Goal: Task Accomplishment & Management: Manage account settings

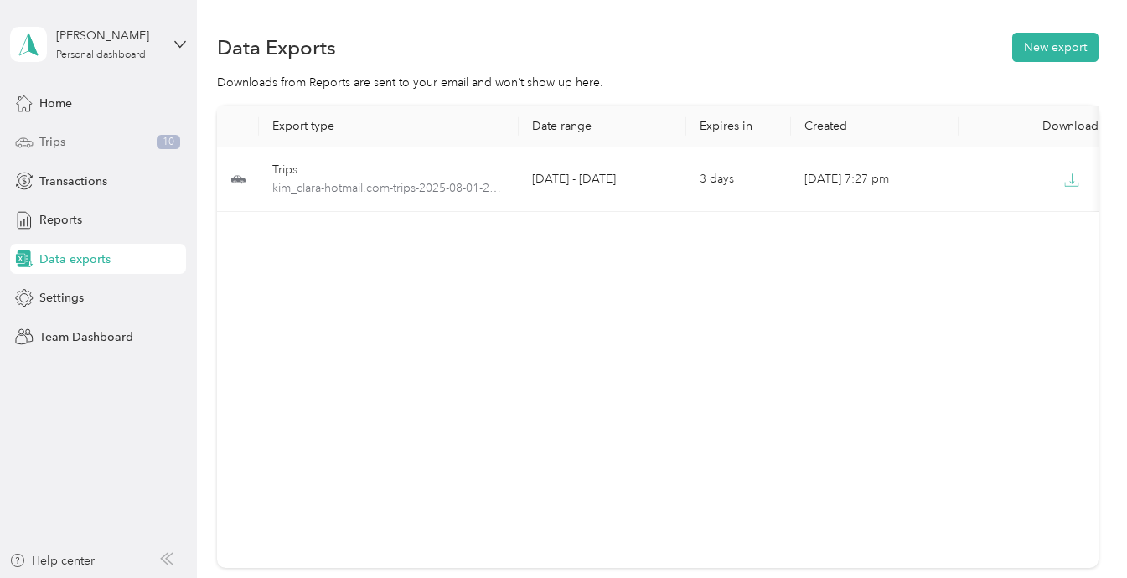
click at [57, 142] on span "Trips" at bounding box center [52, 142] width 26 height 18
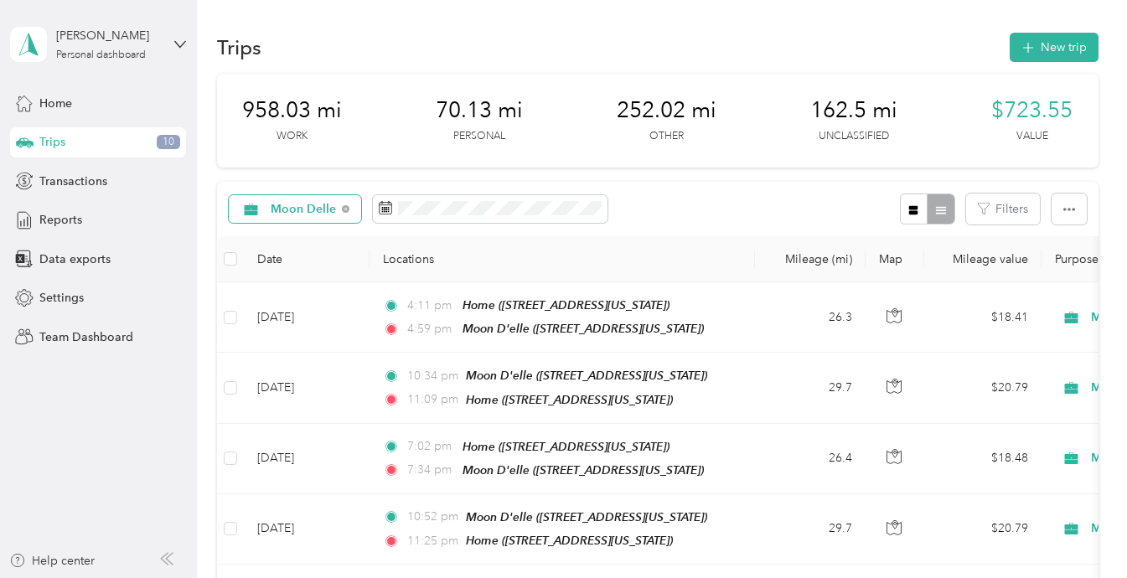
click at [303, 211] on span "Moon Delle" at bounding box center [304, 210] width 66 height 12
click at [306, 232] on span "All purposes" at bounding box center [314, 239] width 86 height 18
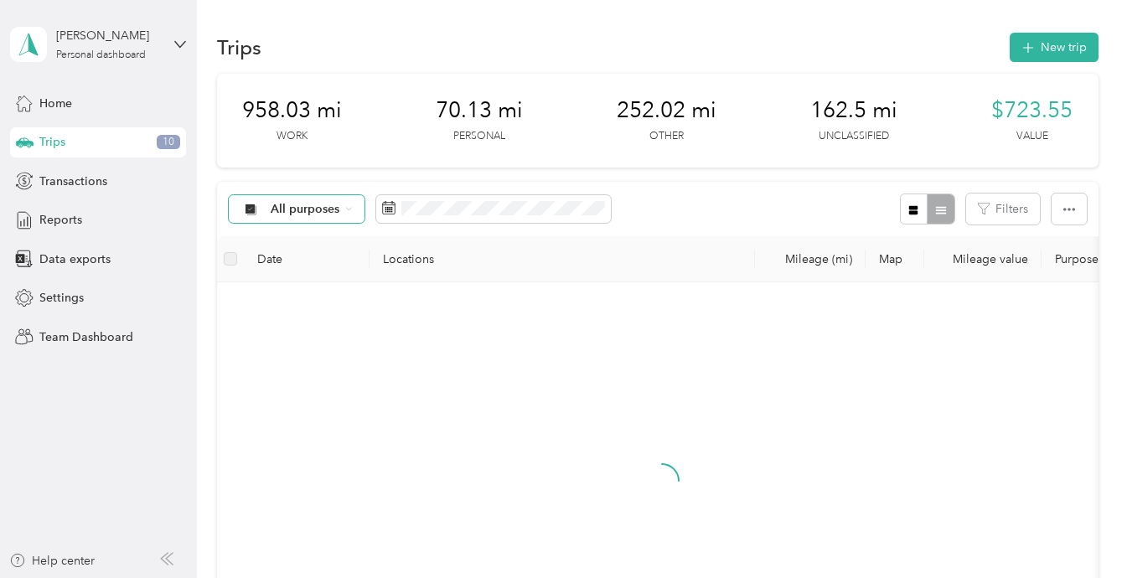
click at [310, 217] on div "All purposes" at bounding box center [297, 209] width 136 height 28
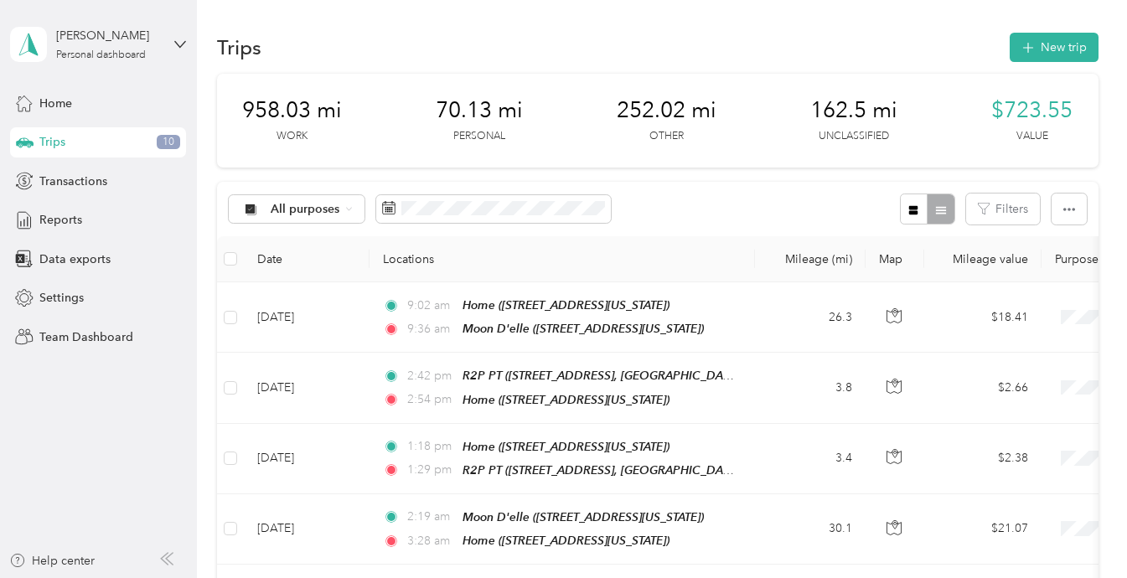
click at [307, 263] on span "Unclassified" at bounding box center [311, 266] width 81 height 18
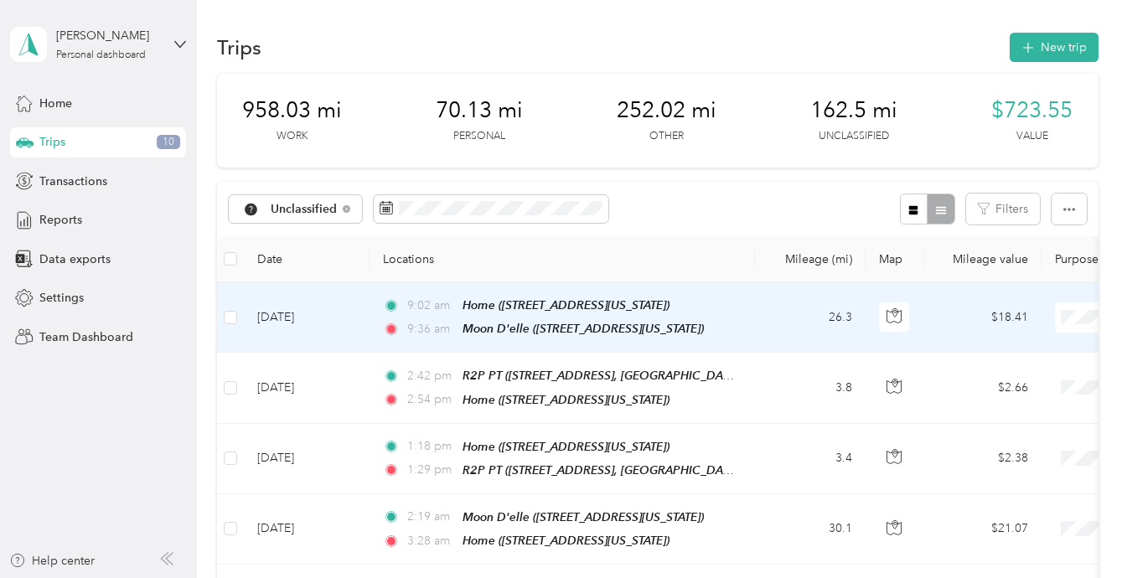
click at [1019, 486] on span "Moon Delle" at bounding box center [1038, 495] width 155 height 18
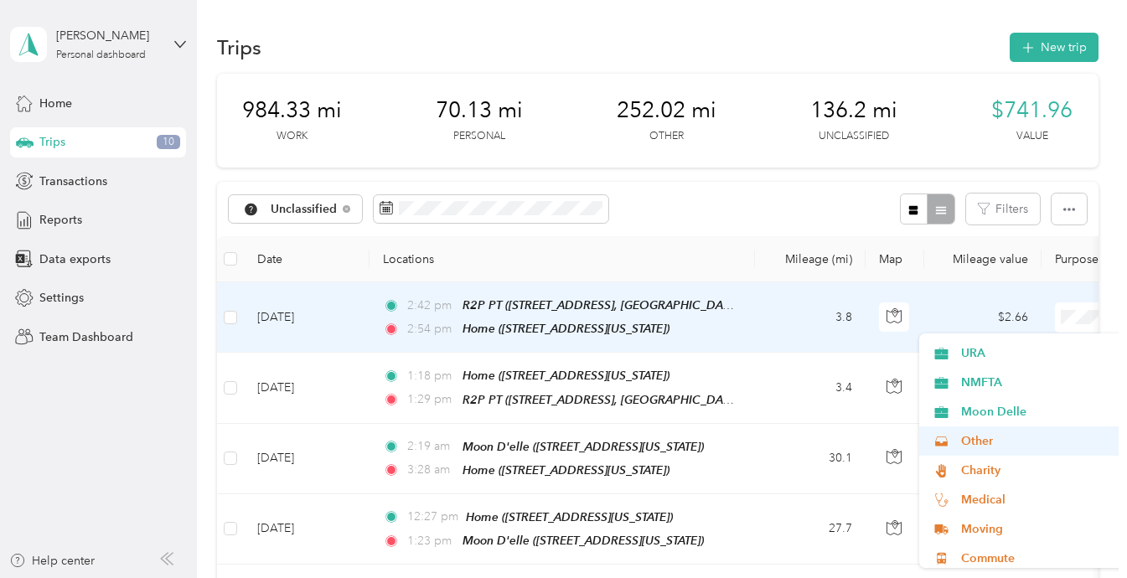
scroll to position [88, 0]
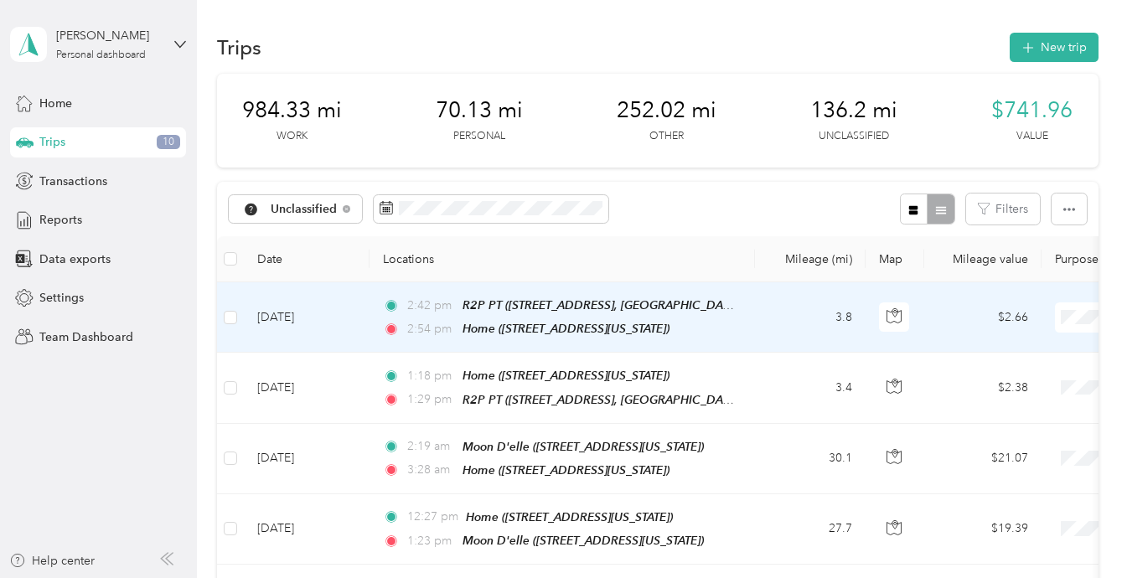
click at [1010, 492] on span "Medical" at bounding box center [1038, 495] width 155 height 18
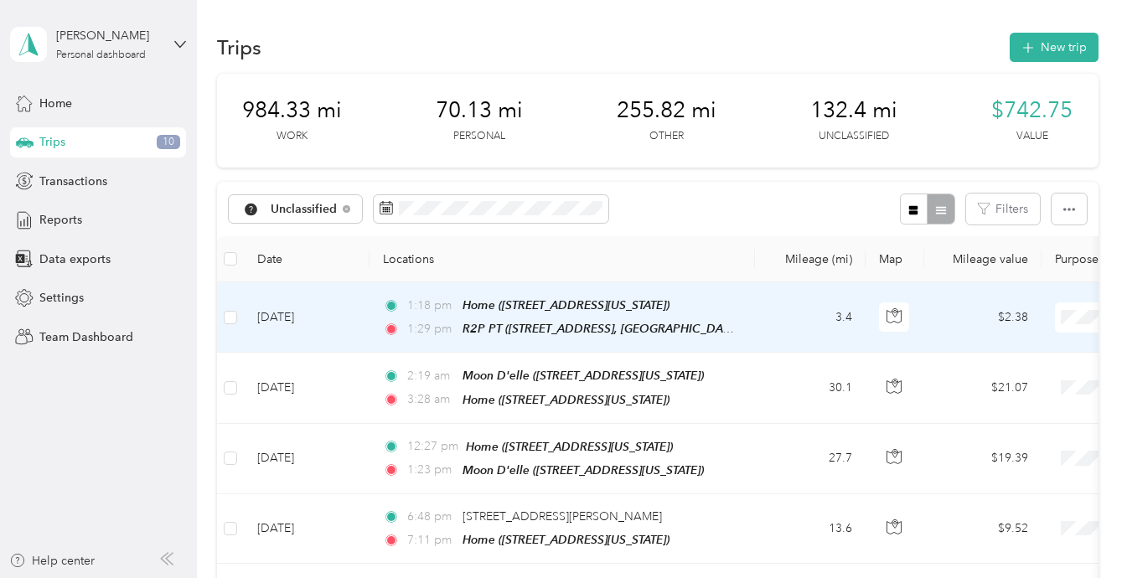
click at [997, 493] on span "Medical" at bounding box center [1038, 495] width 155 height 18
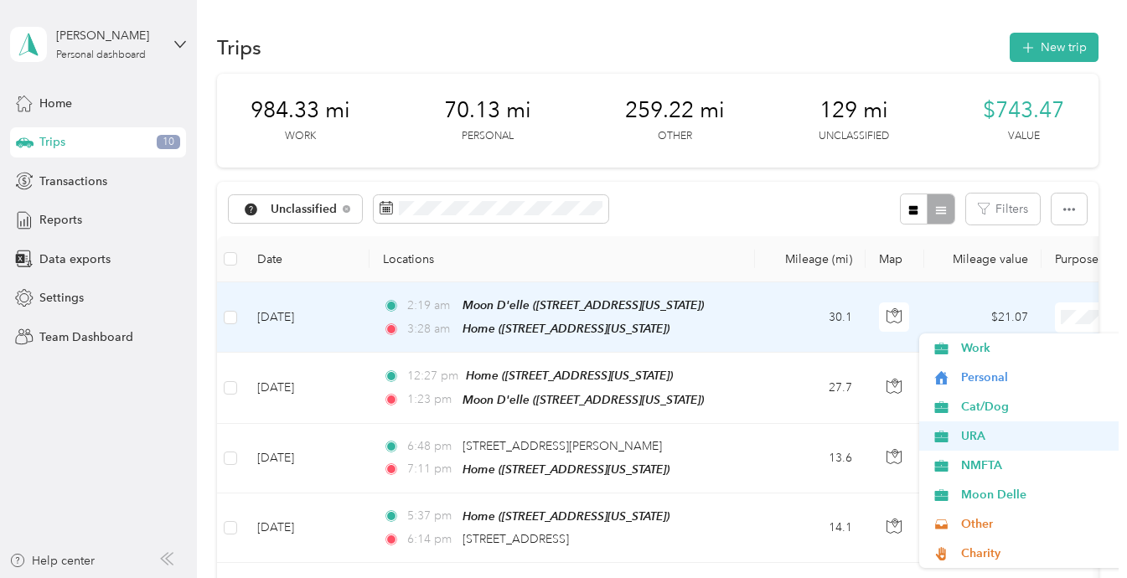
scroll to position [45, 0]
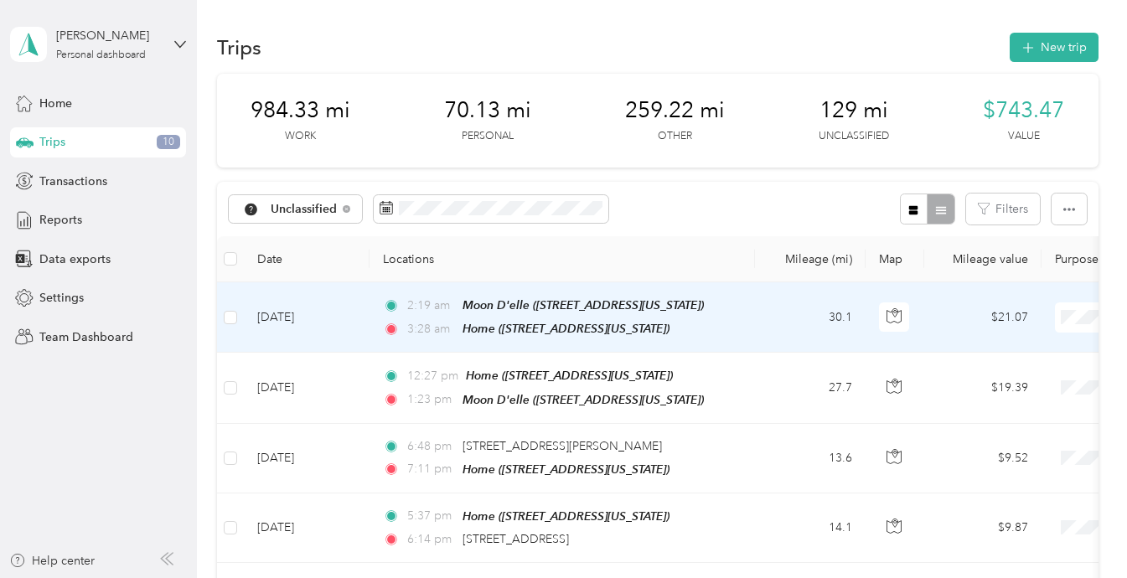
click at [998, 443] on span "Moon Delle" at bounding box center [1038, 450] width 155 height 18
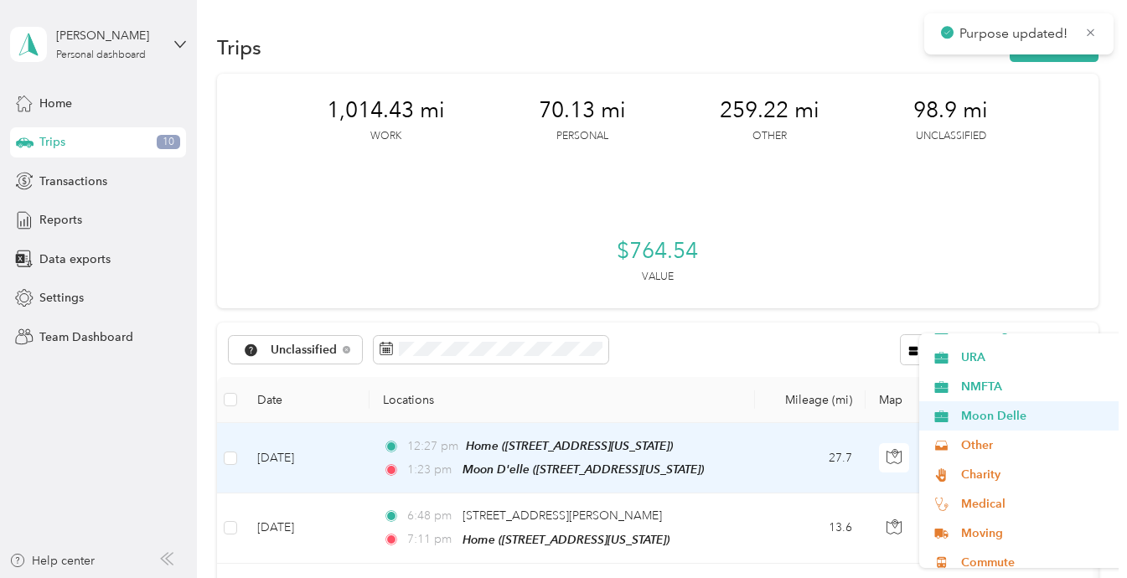
scroll to position [80, 0]
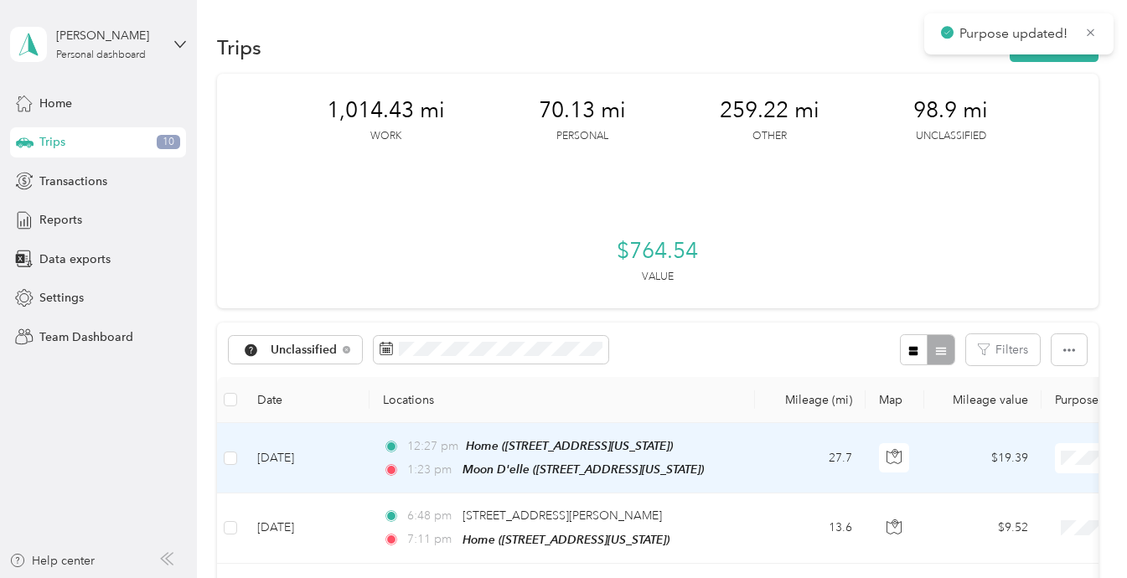
click at [1003, 420] on li "Moon Delle" at bounding box center [1023, 414] width 208 height 29
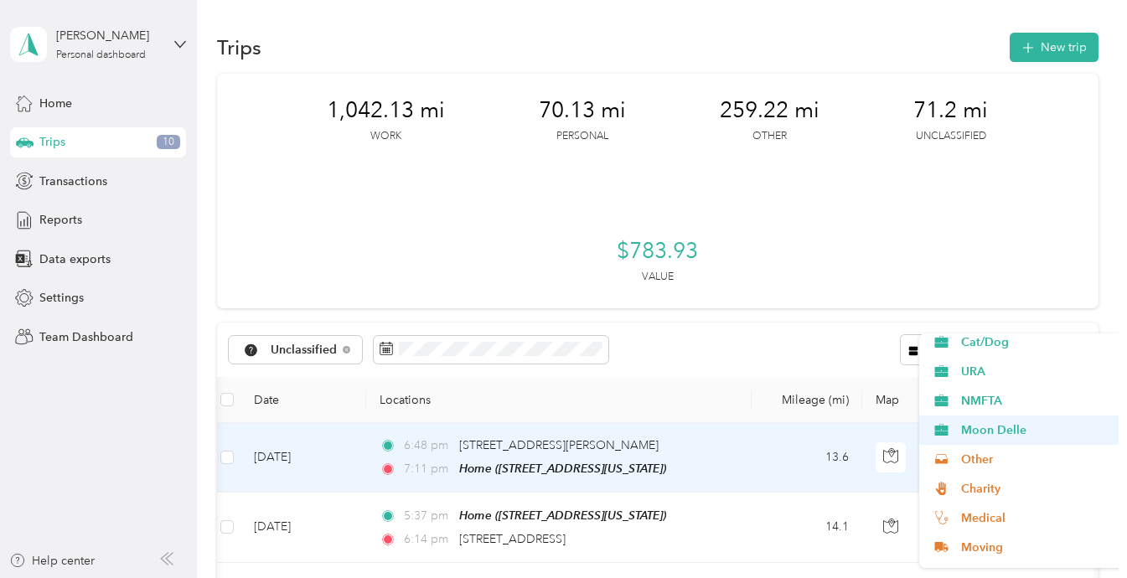
scroll to position [75, 0]
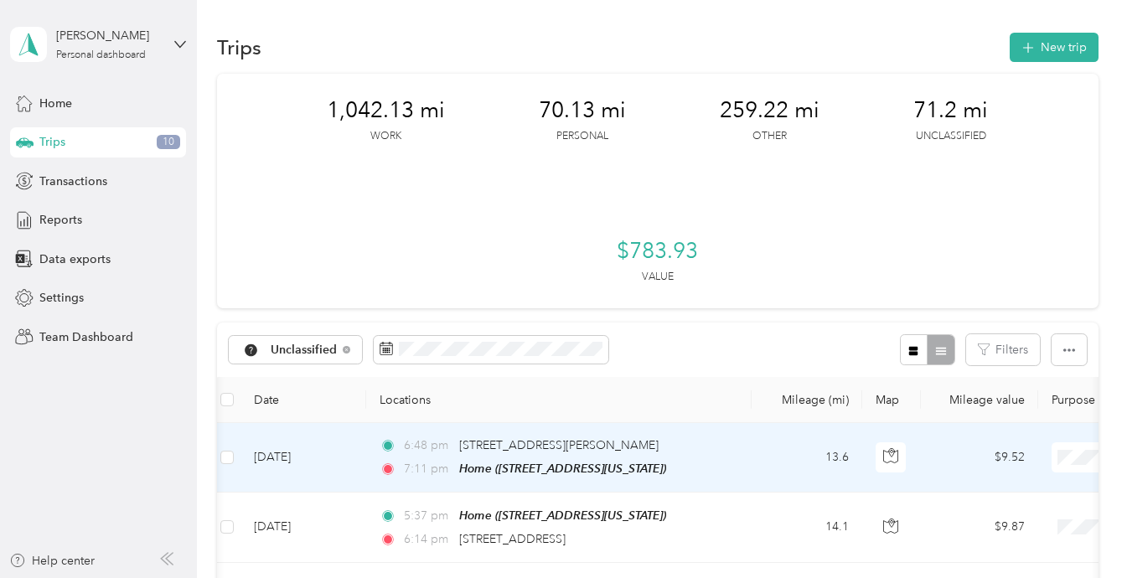
click at [1000, 412] on span "Moon Delle" at bounding box center [1038, 420] width 155 height 18
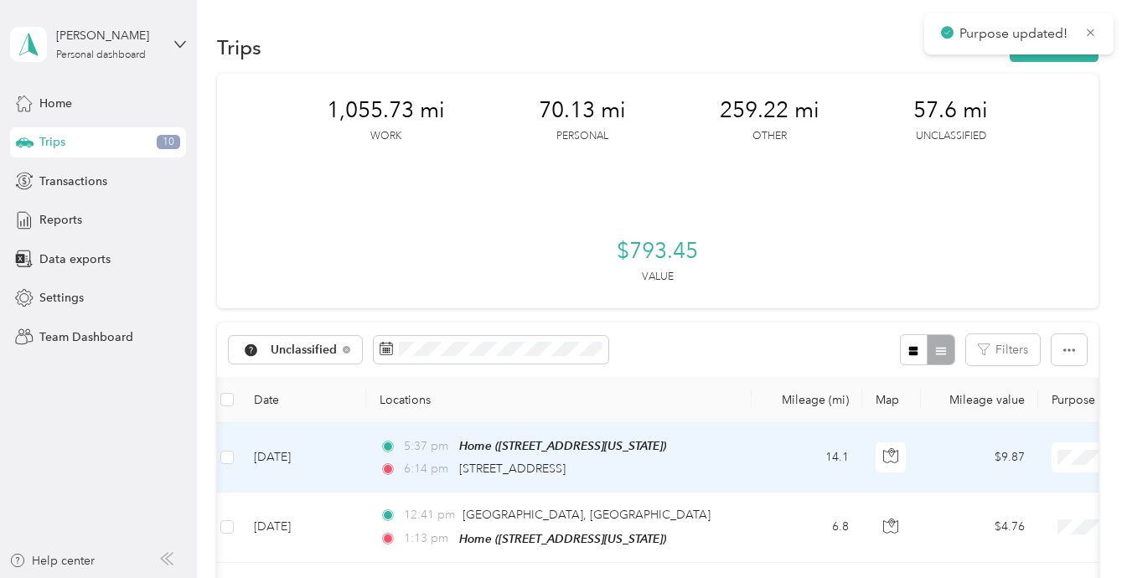
click at [1003, 490] on span "Moon Delle" at bounding box center [1038, 495] width 155 height 18
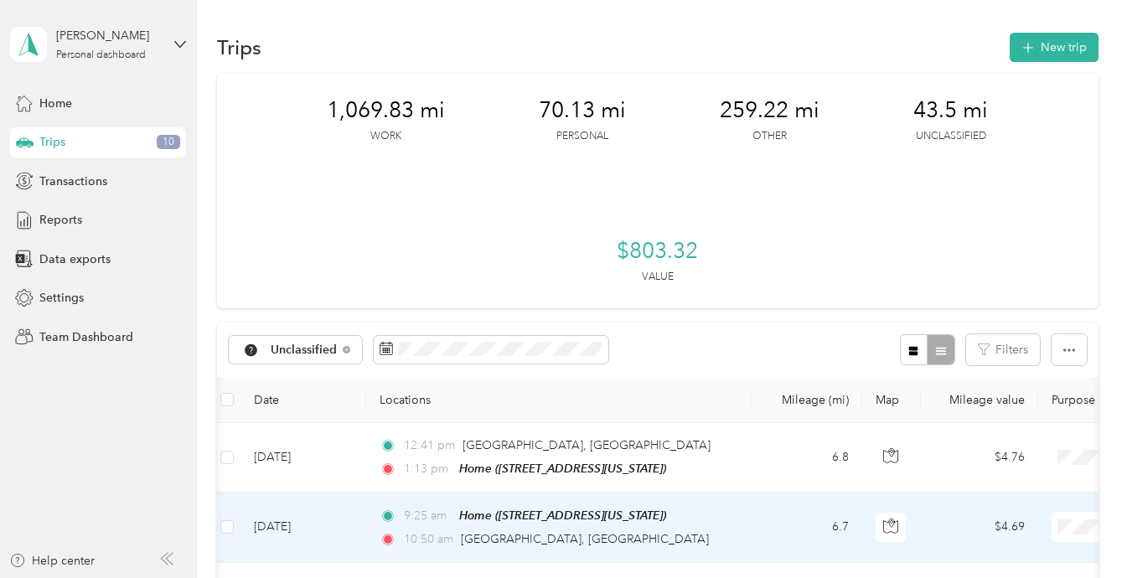
click at [991, 308] on ol "Work Personal Cat/Dog URA NMFTA Moon Delle Other Charity Medical Moving Commute" at bounding box center [1023, 251] width 208 height 235
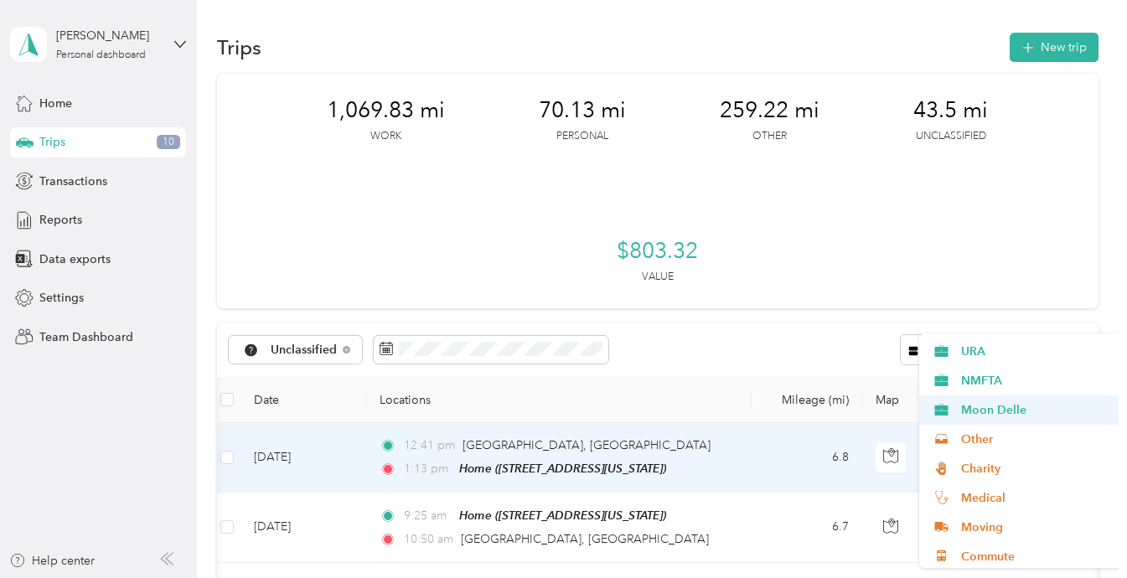
scroll to position [88, 0]
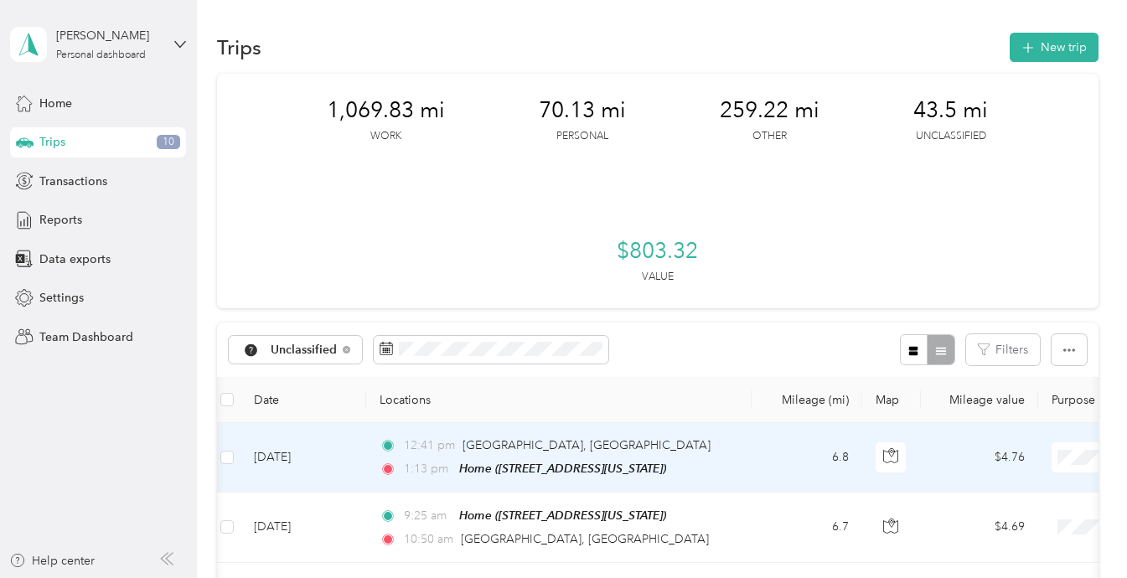
click at [1029, 410] on li "Moon Delle" at bounding box center [1023, 406] width 208 height 29
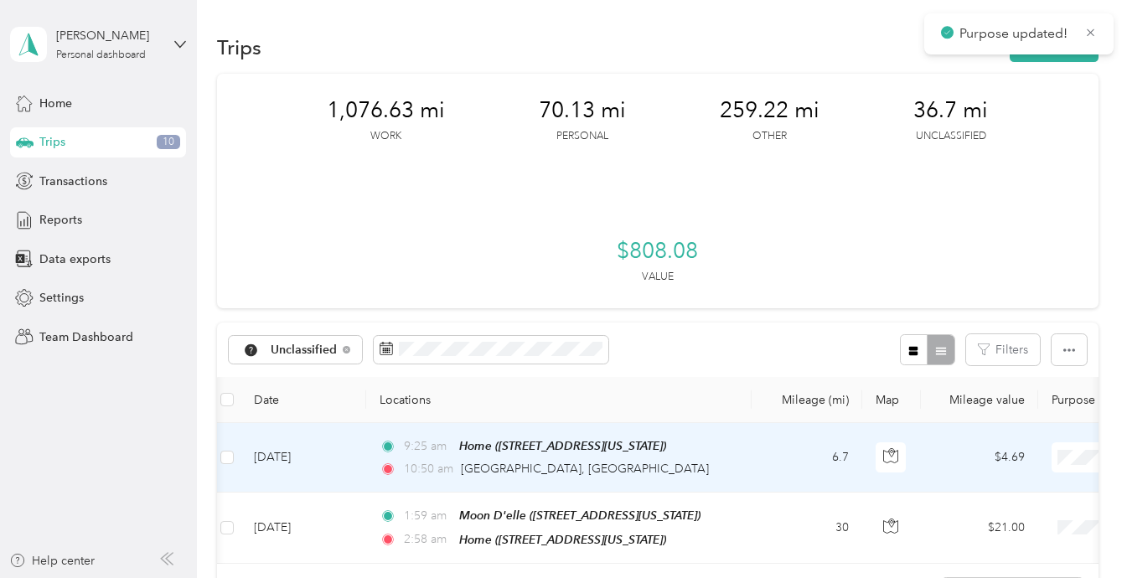
click at [983, 485] on li "Moon Delle" at bounding box center [1023, 494] width 208 height 29
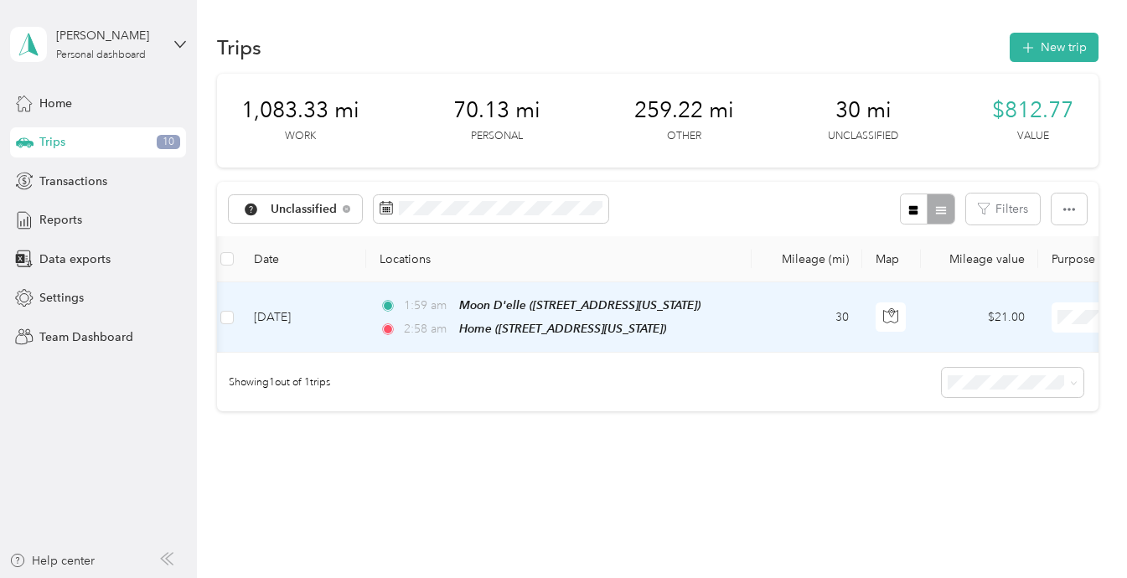
click at [988, 489] on span "Moon Delle" at bounding box center [1038, 494] width 155 height 18
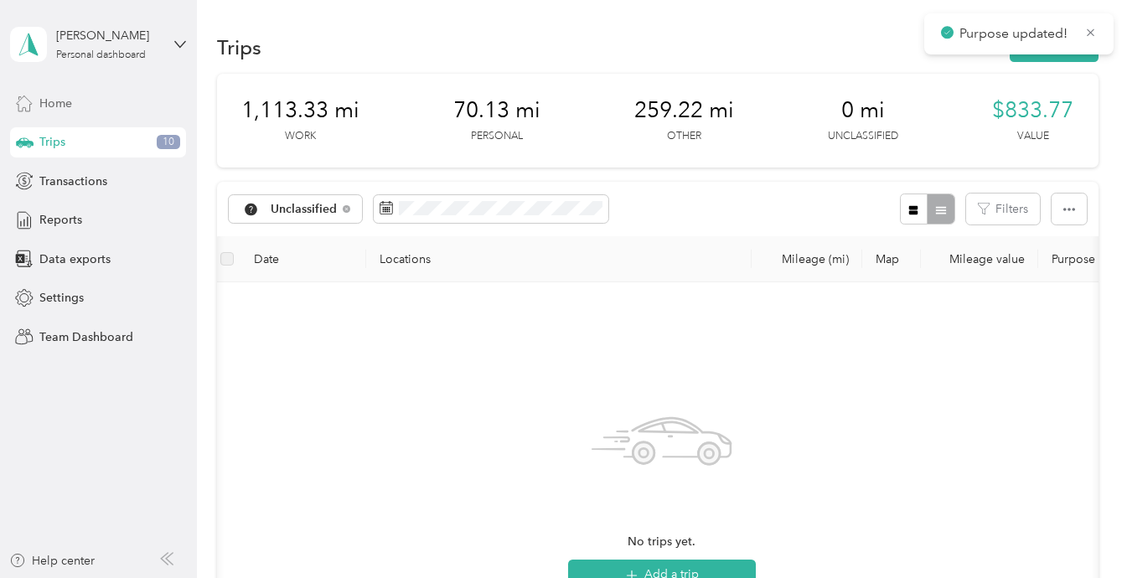
click at [51, 108] on span "Home" at bounding box center [55, 104] width 33 height 18
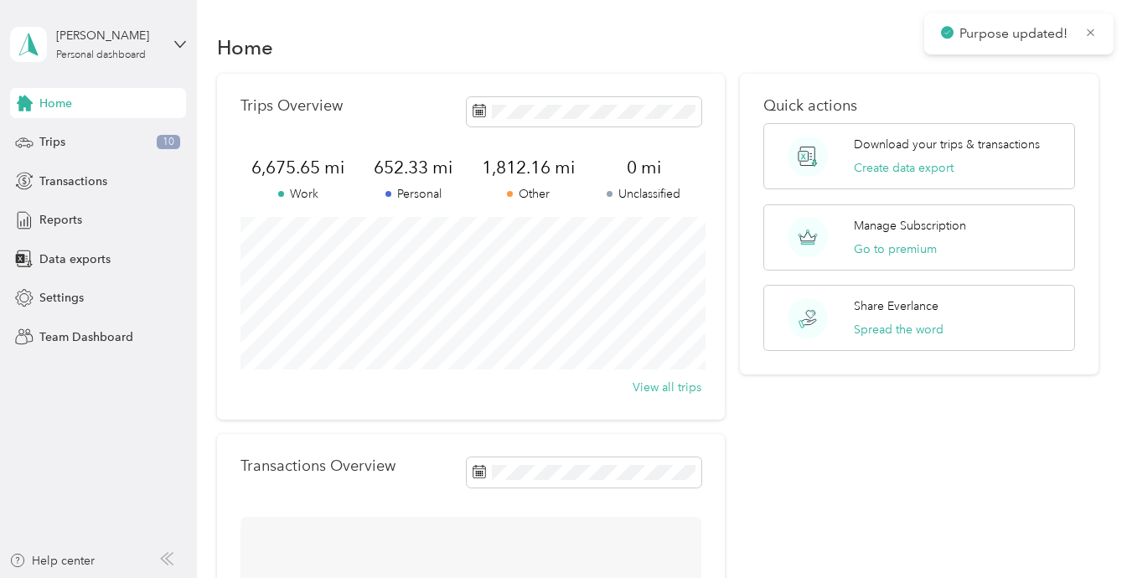
click at [51, 126] on div "Home Trips 10 Transactions Reports Data exports Settings Team Dashboard" at bounding box center [98, 220] width 176 height 264
click at [51, 132] on div "Trips" at bounding box center [98, 142] width 176 height 30
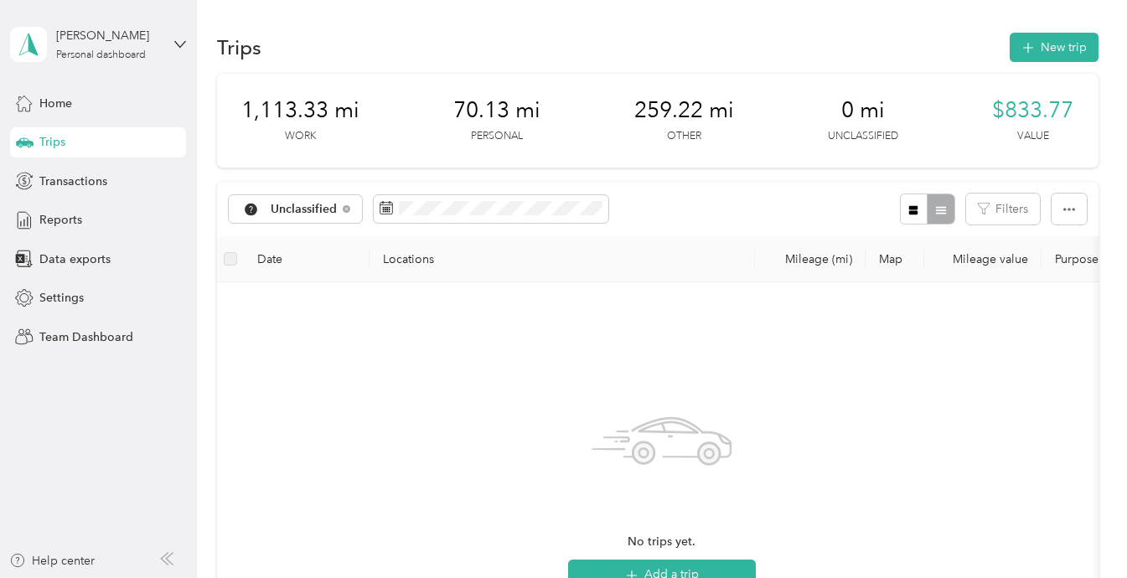
click at [106, 63] on div "[PERSON_NAME] Personal dashboard" at bounding box center [98, 44] width 176 height 59
click at [95, 141] on div "Log out" at bounding box center [186, 135] width 329 height 29
